Goal: Task Accomplishment & Management: Complete application form

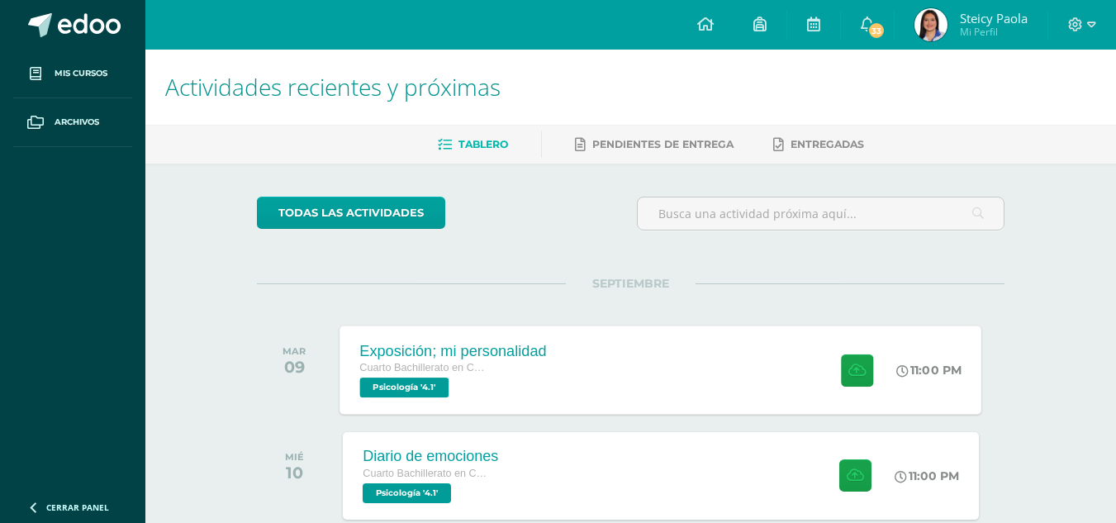
click at [579, 368] on div "Exposición; mi personalidad Cuarto Bachillerato en Ciencias y Letras Psicología…" at bounding box center [661, 369] width 642 height 88
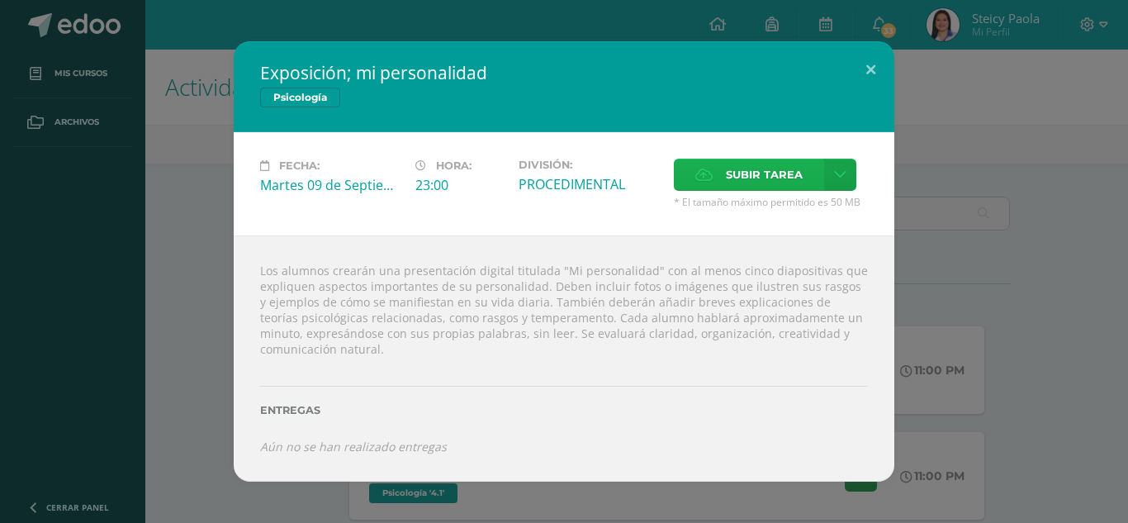
click at [762, 176] on span "Subir tarea" at bounding box center [764, 174] width 77 height 31
click at [0, 0] on input "Subir tarea" at bounding box center [0, 0] width 0 height 0
click at [851, 171] on link at bounding box center [840, 175] width 32 height 32
click at [805, 202] on link "Subir enlace" at bounding box center [782, 210] width 165 height 26
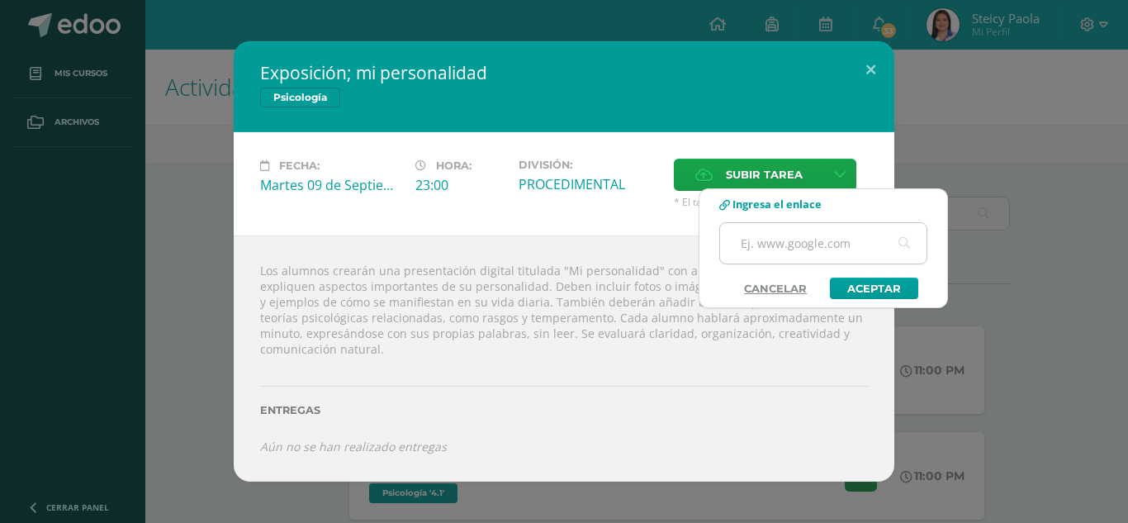
click at [777, 244] on input "text" at bounding box center [823, 243] width 207 height 40
paste input "[URL][DOMAIN_NAME]"
type input "[URL][DOMAIN_NAME]"
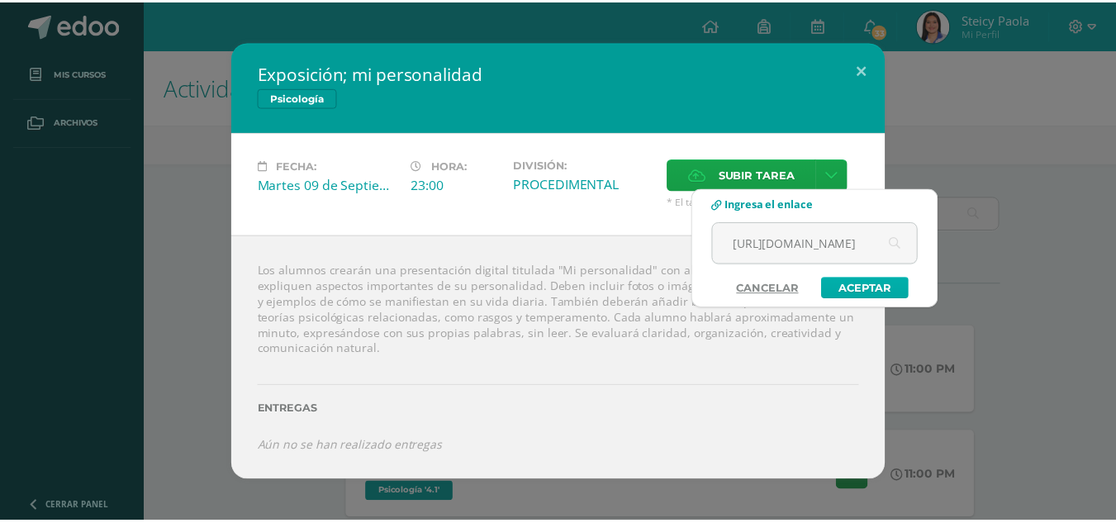
scroll to position [0, 0]
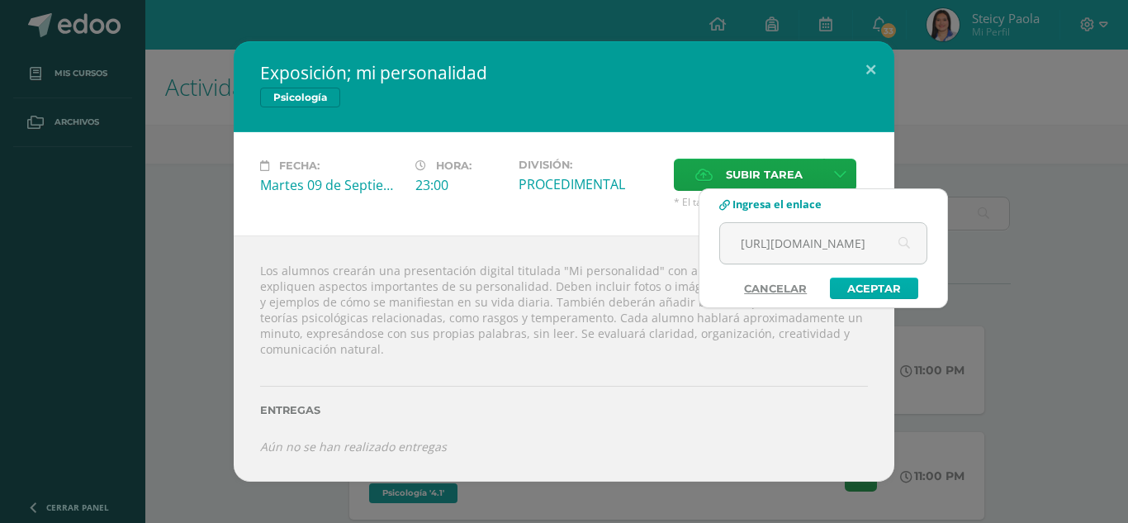
click at [877, 283] on link "Aceptar" at bounding box center [874, 288] width 88 height 21
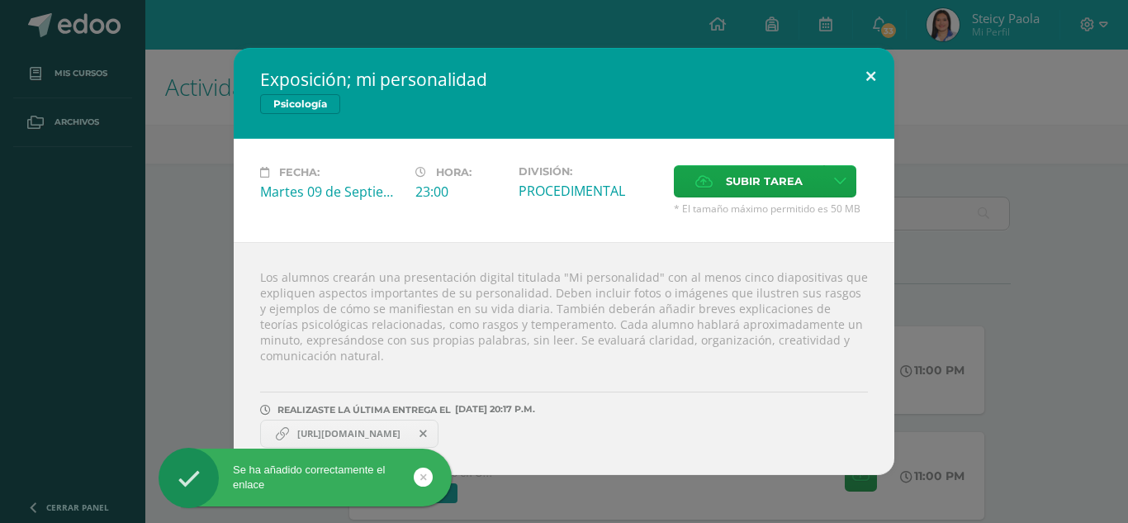
click at [877, 73] on button at bounding box center [871, 76] width 47 height 56
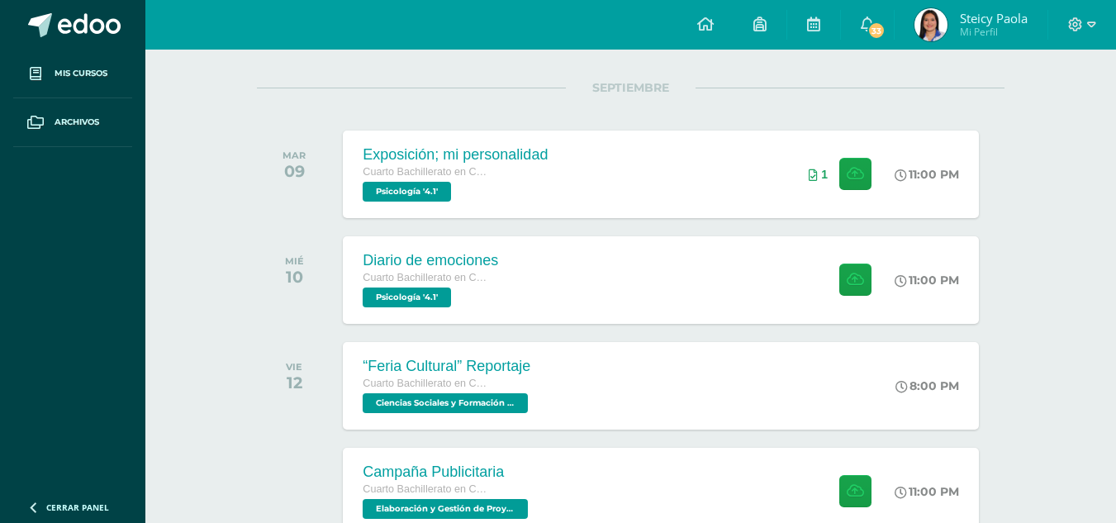
scroll to position [200, 0]
